Goal: Task Accomplishment & Management: Manage account settings

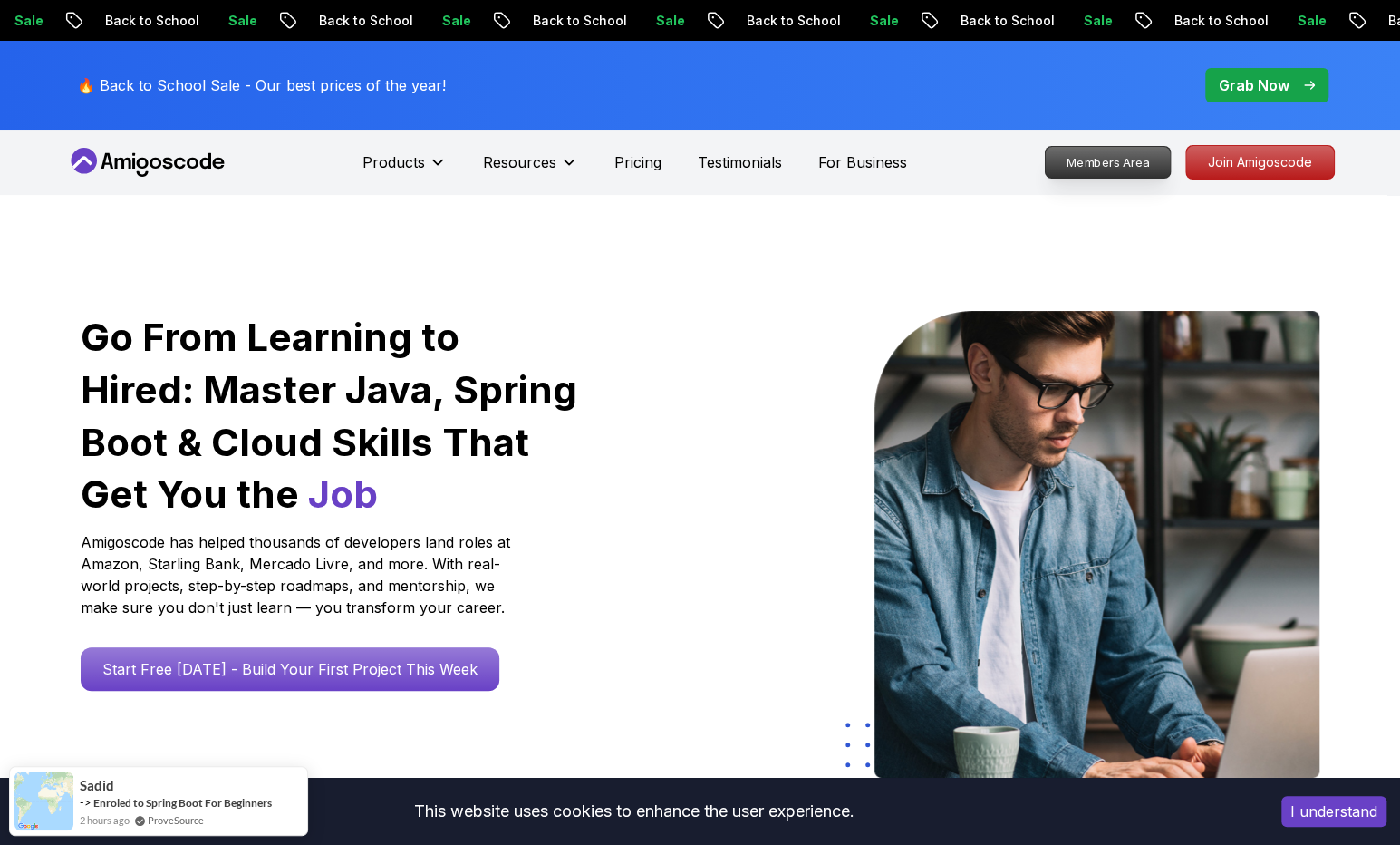
click at [1128, 166] on p "Members Area" at bounding box center [1106, 162] width 125 height 31
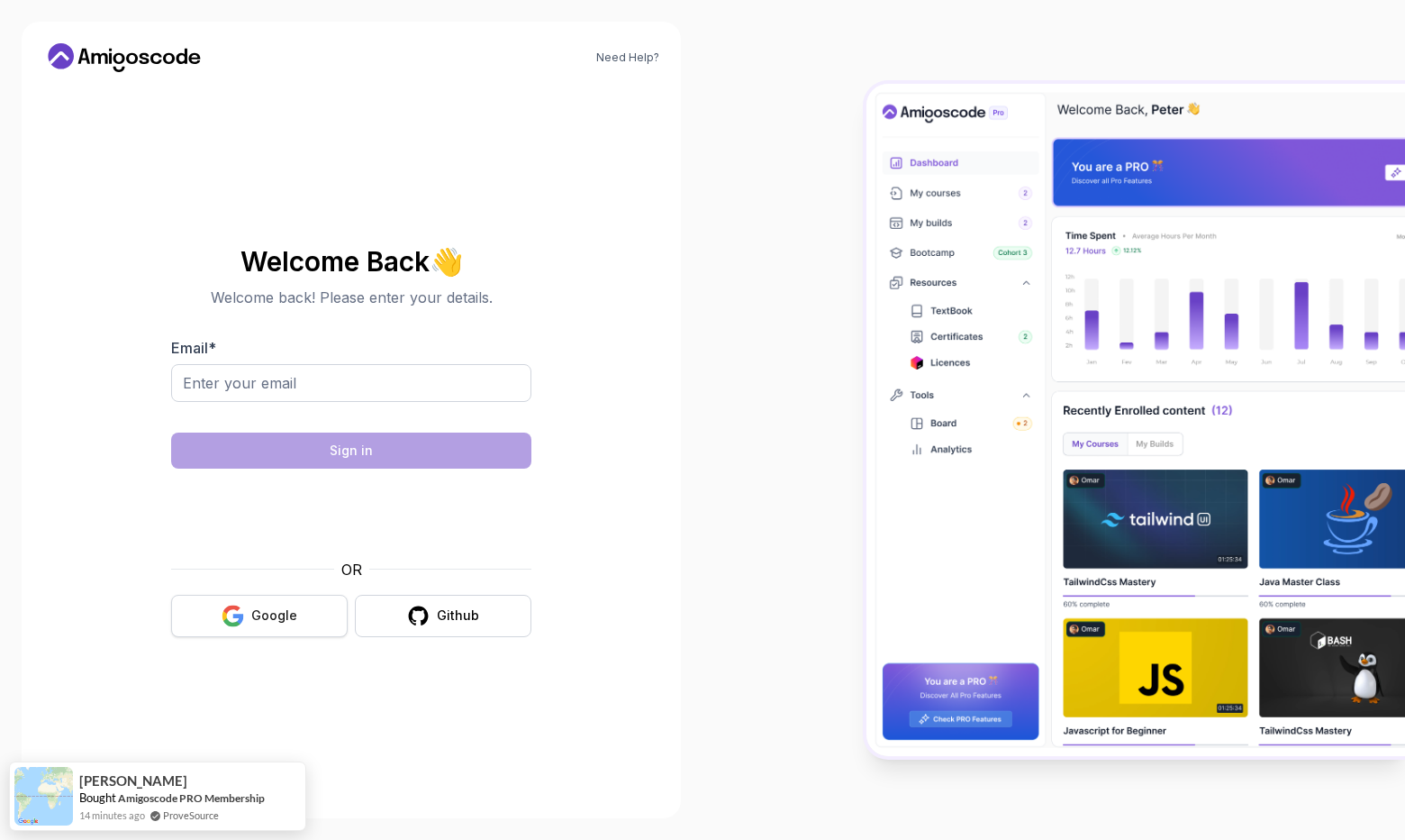
click at [276, 614] on div "Google" at bounding box center [274, 615] width 46 height 18
click at [226, 617] on body "Need Help? Welcome Back 👋 Welcome back! Please enter your details. Email * Sign…" at bounding box center [702, 420] width 1405 height 840
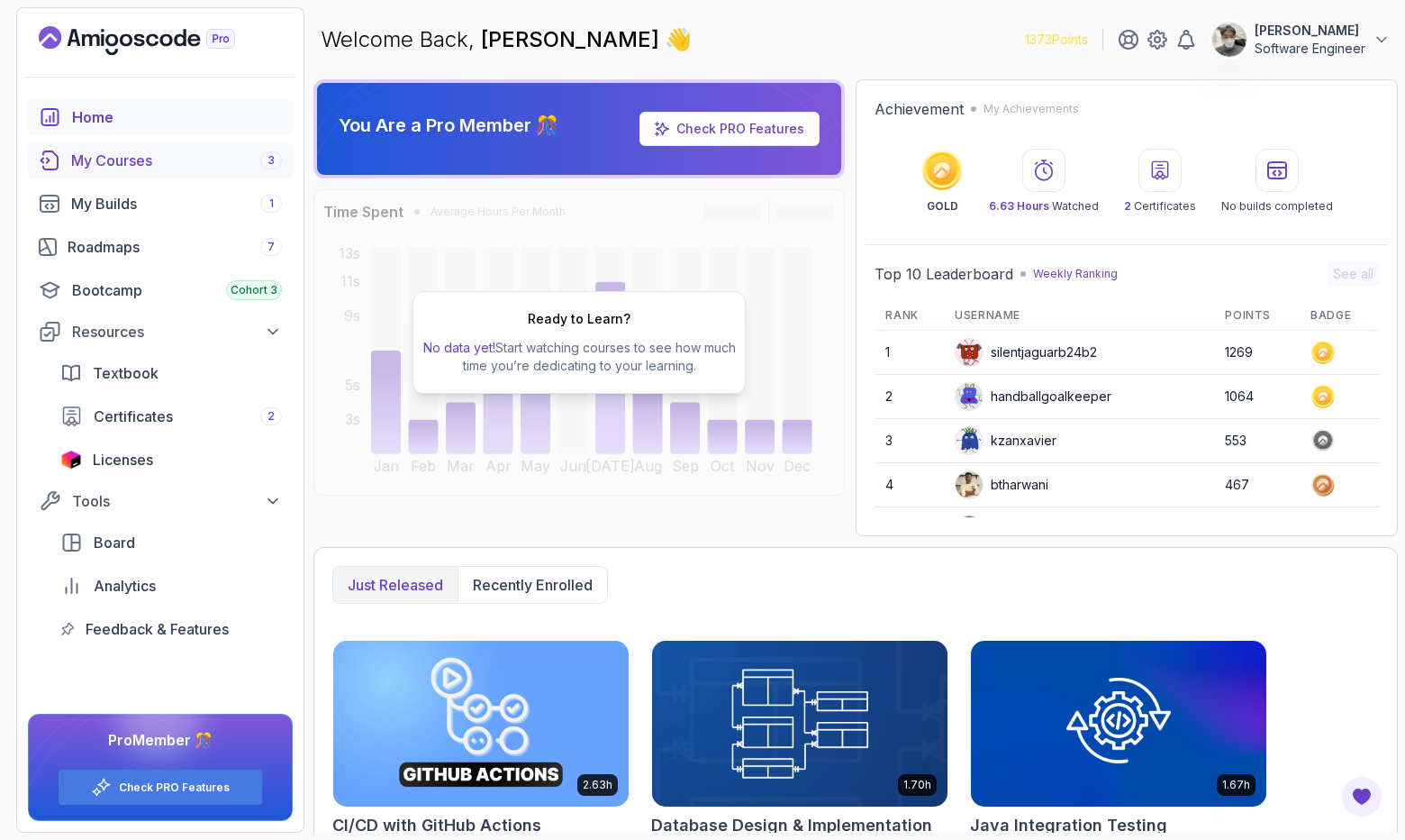
click at [187, 167] on div "My Courses 3" at bounding box center [176, 160] width 210 height 22
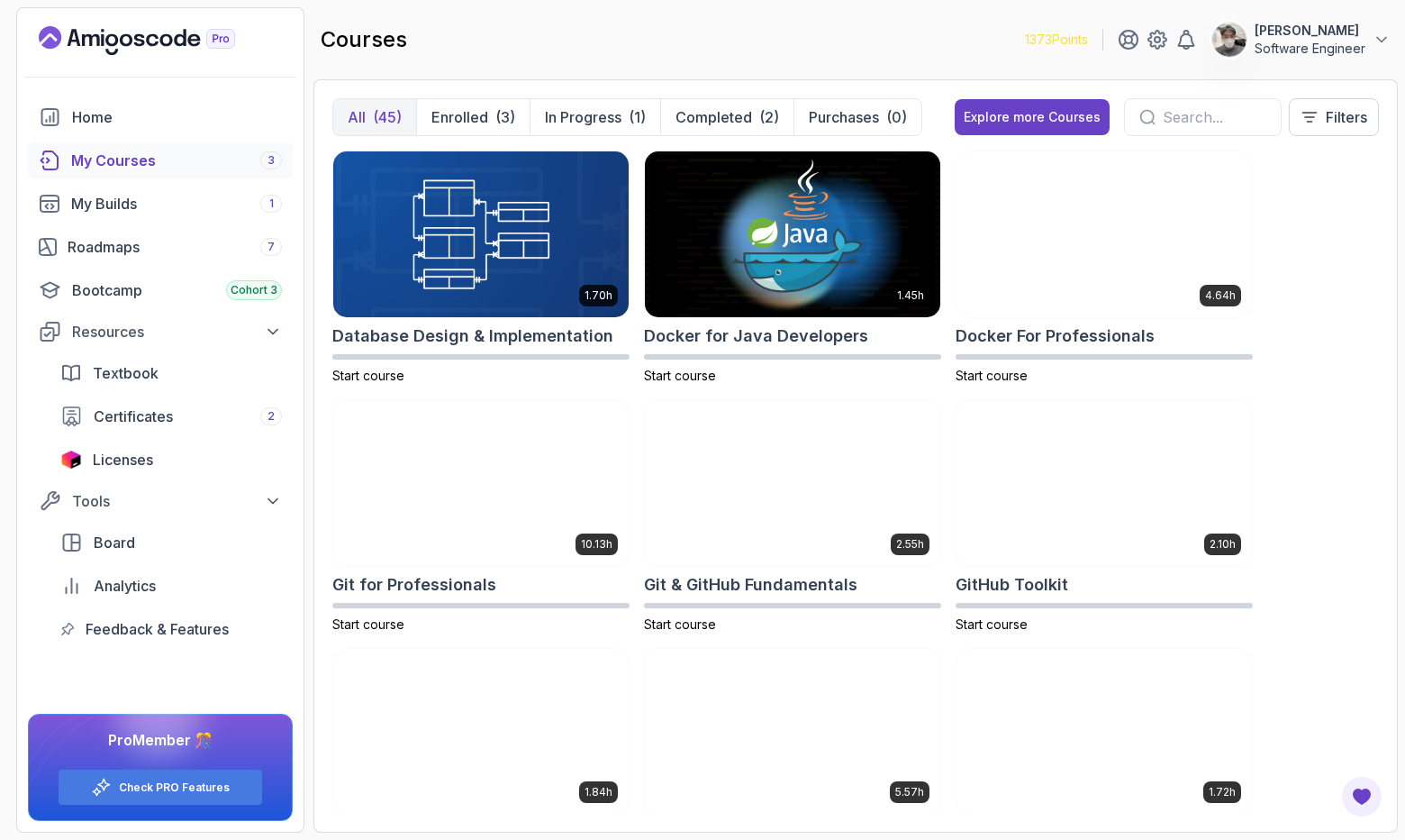
scroll to position [275, 0]
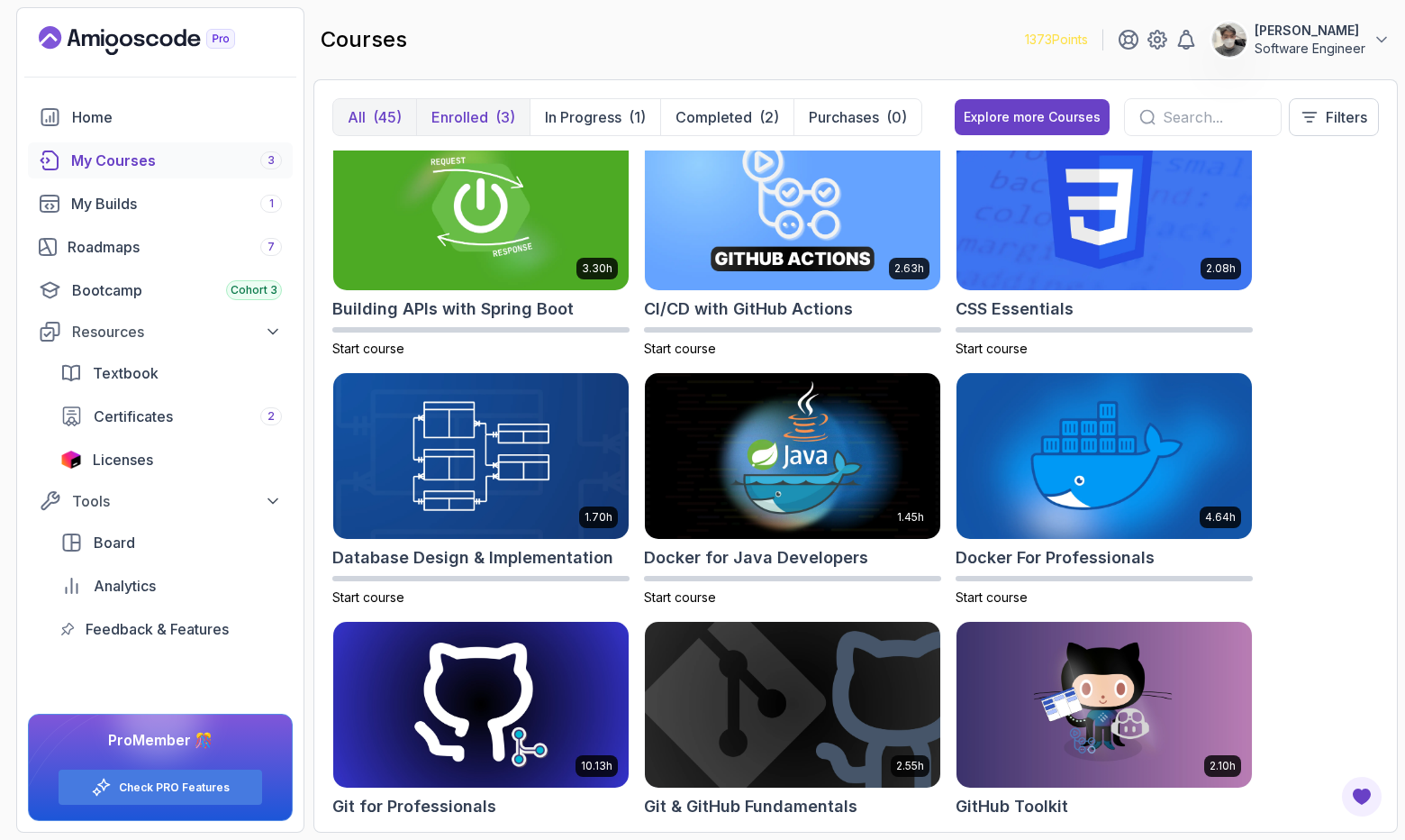
click at [461, 112] on p "Enrolled" at bounding box center [459, 117] width 57 height 22
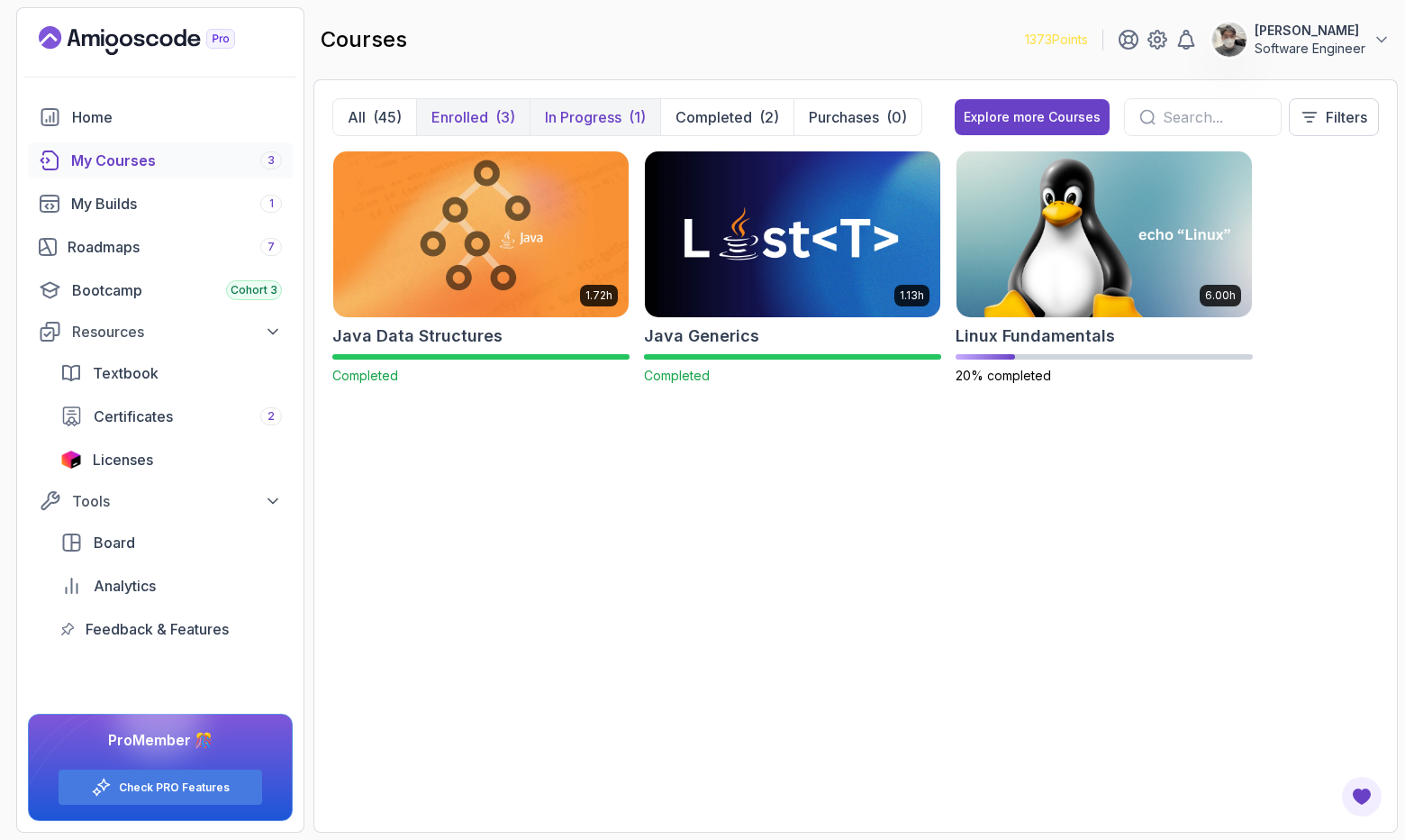
click at [593, 109] on p "In Progress" at bounding box center [584, 117] width 77 height 22
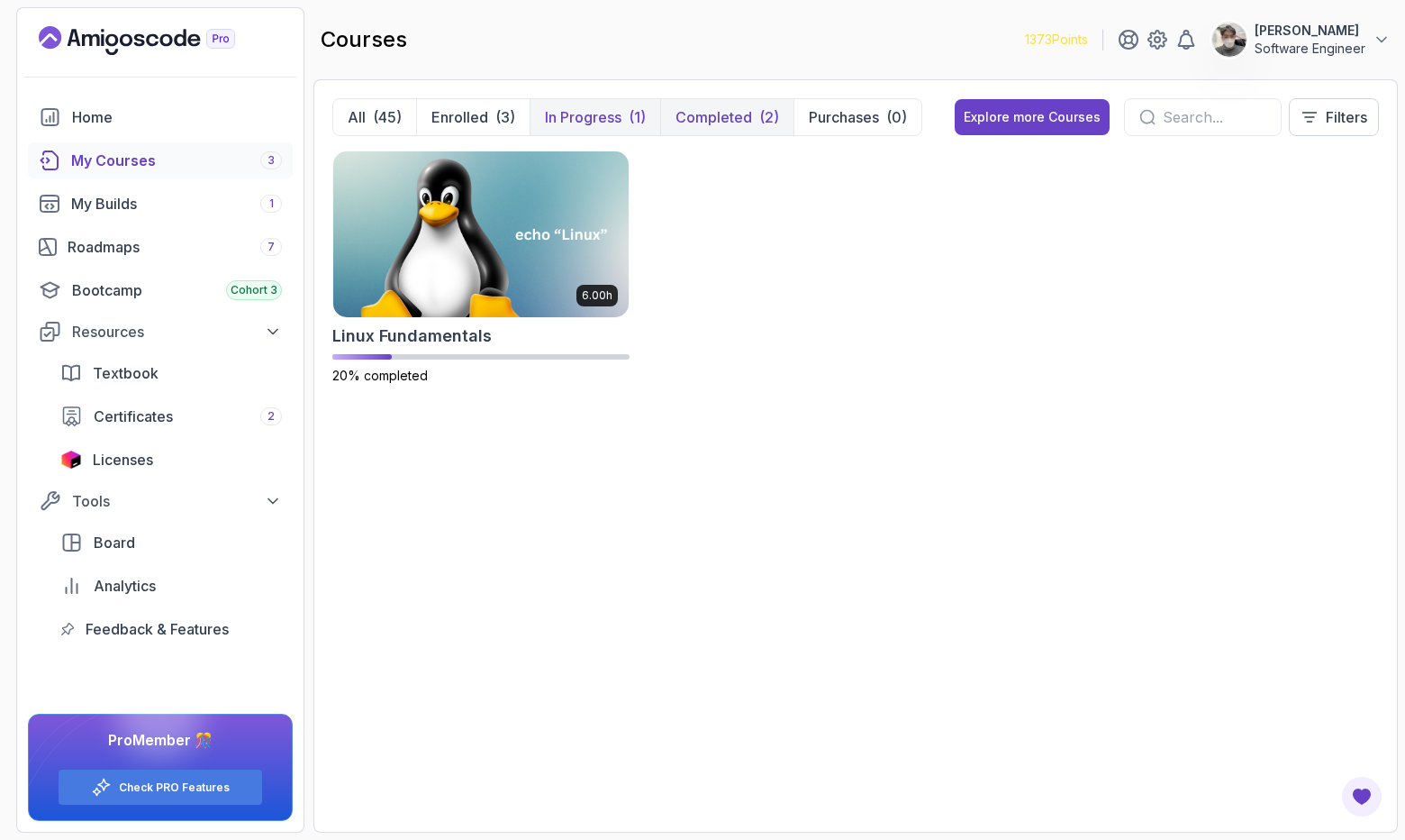
click at [743, 112] on p "Completed" at bounding box center [714, 117] width 77 height 22
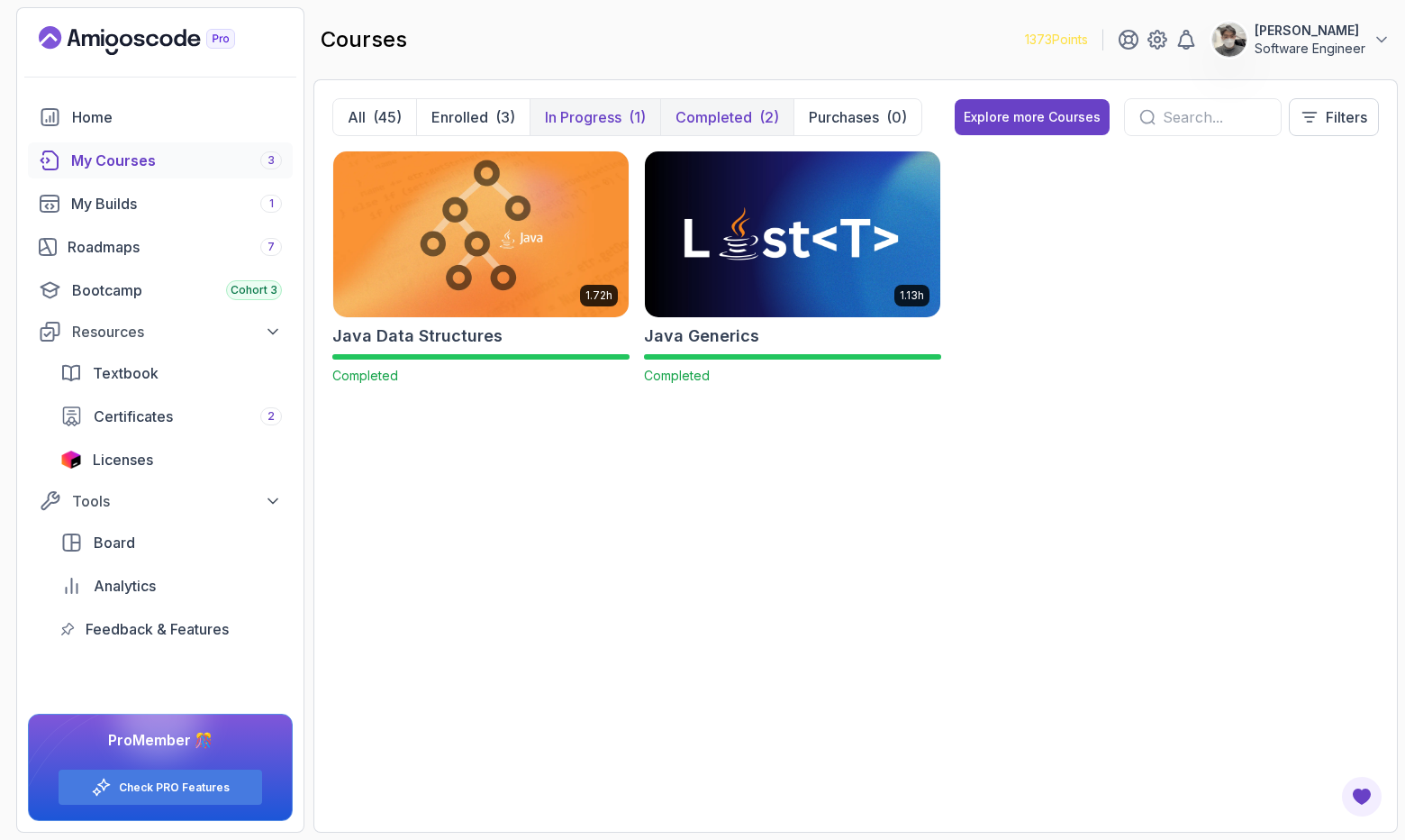
click at [582, 118] on p "In Progress" at bounding box center [584, 117] width 77 height 22
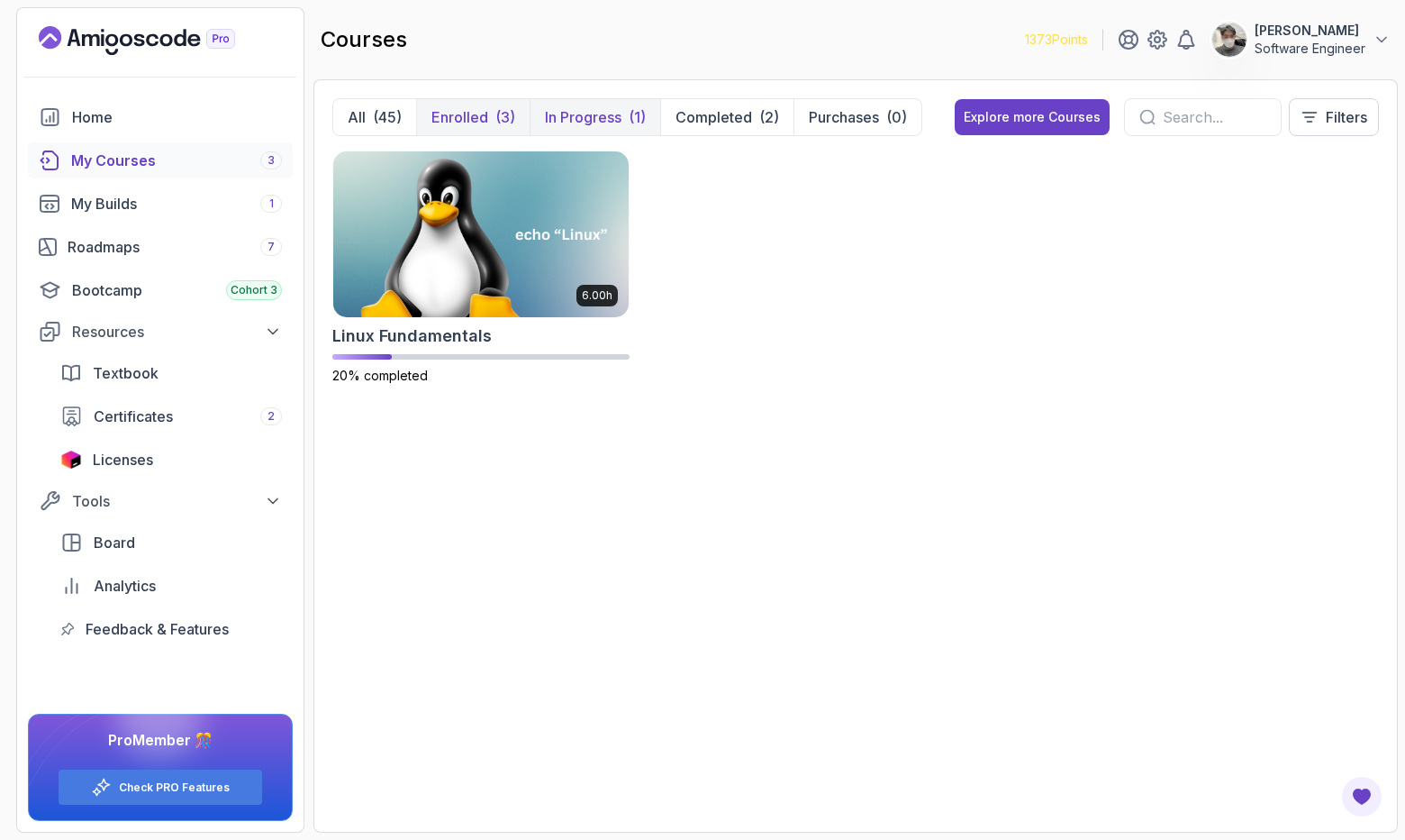
click at [466, 112] on p "Enrolled" at bounding box center [459, 117] width 57 height 22
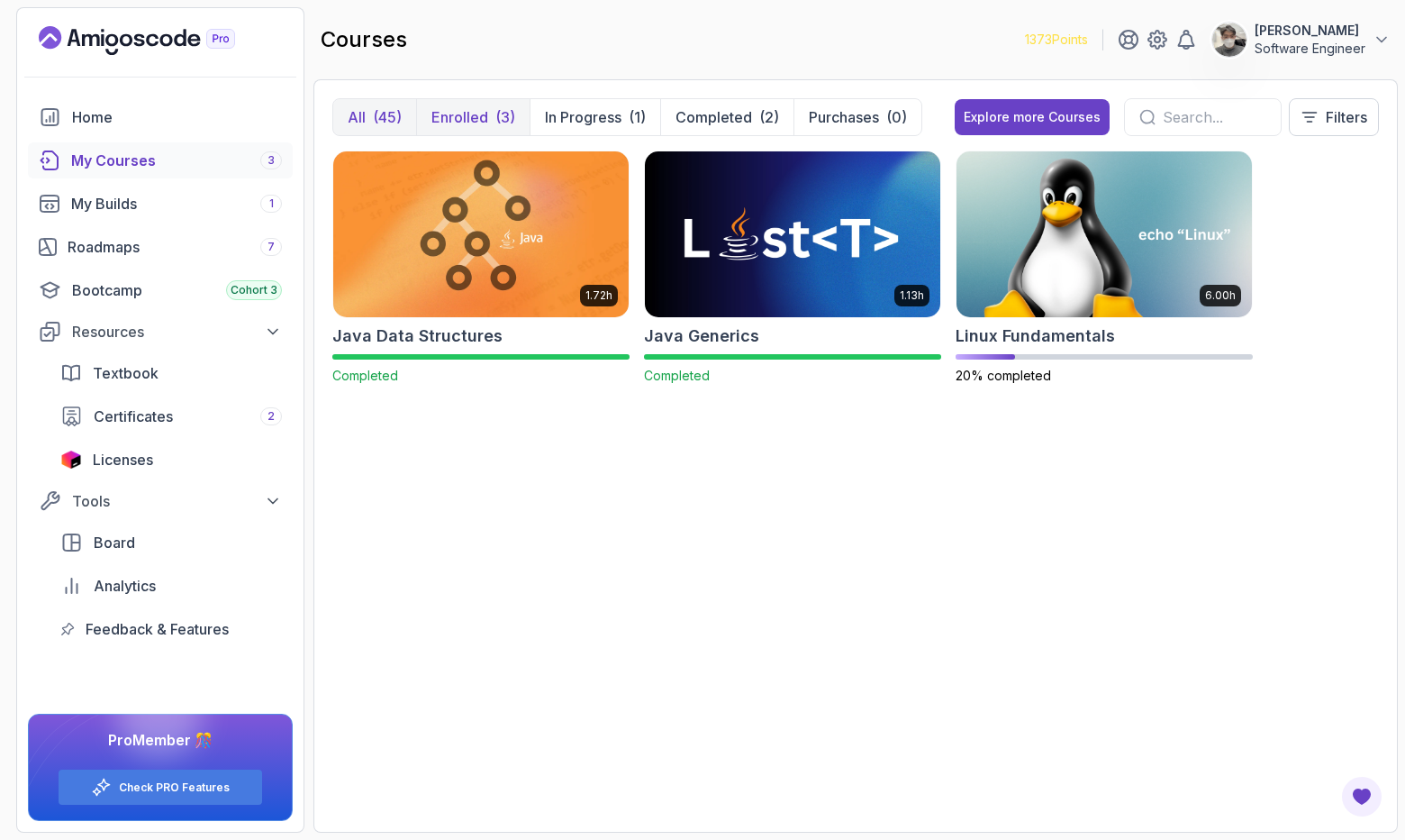
click at [378, 115] on div "(45)" at bounding box center [387, 117] width 29 height 22
